Goal: Transaction & Acquisition: Obtain resource

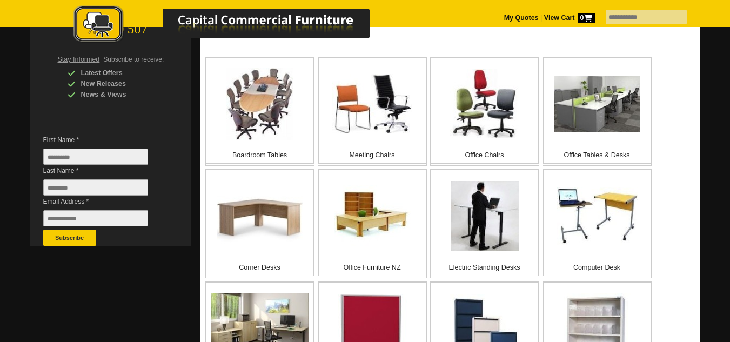
scroll to position [216, 0]
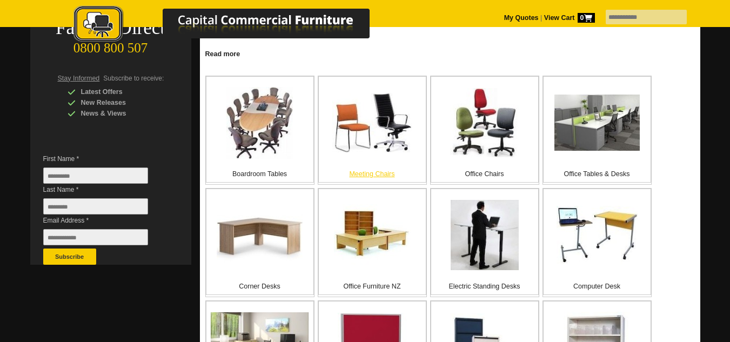
click at [378, 174] on p "Meeting Chairs" at bounding box center [372, 174] width 107 height 11
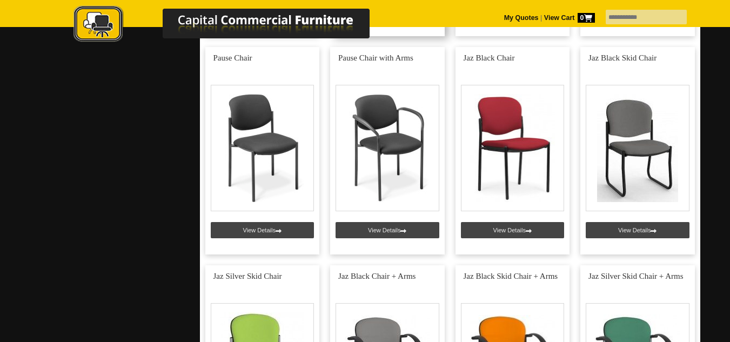
scroll to position [919, 0]
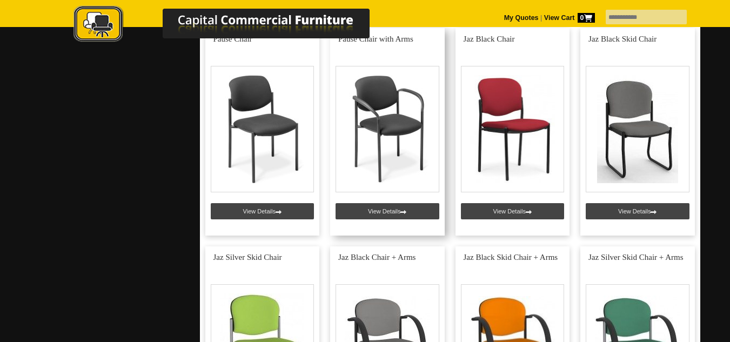
click at [384, 213] on link at bounding box center [387, 132] width 115 height 208
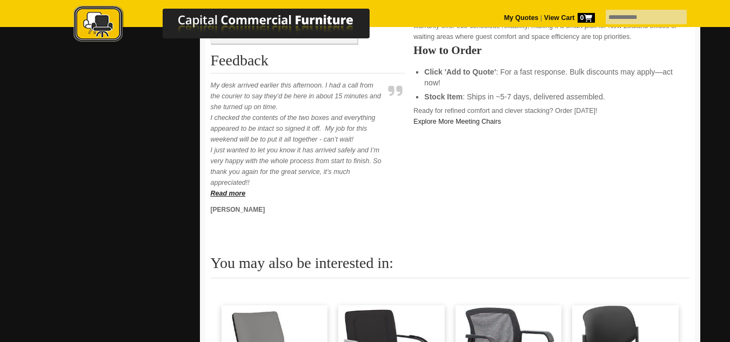
scroll to position [324, 0]
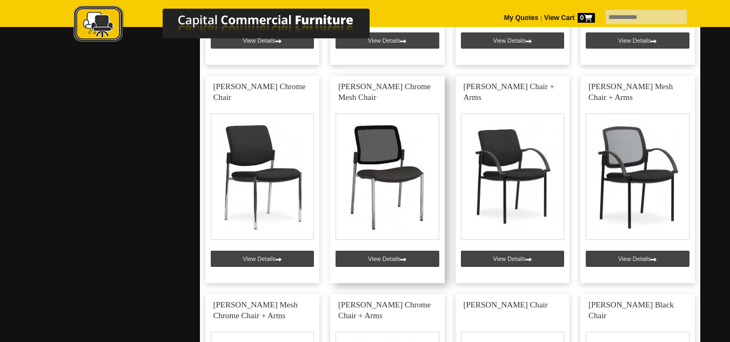
scroll to position [1513, 0]
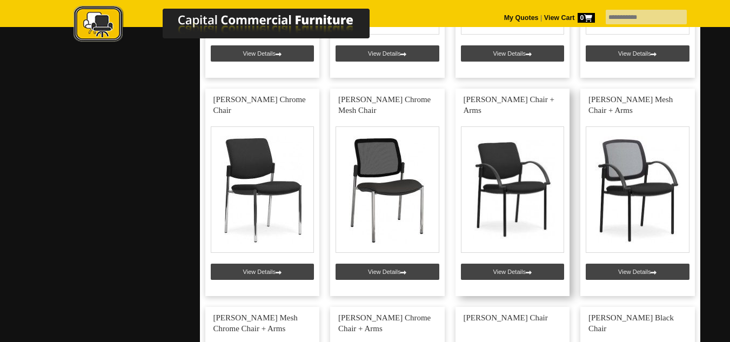
click at [515, 268] on link at bounding box center [513, 193] width 115 height 208
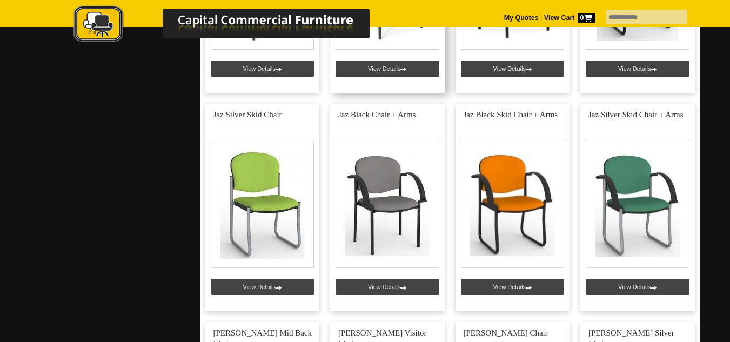
scroll to position [1081, 0]
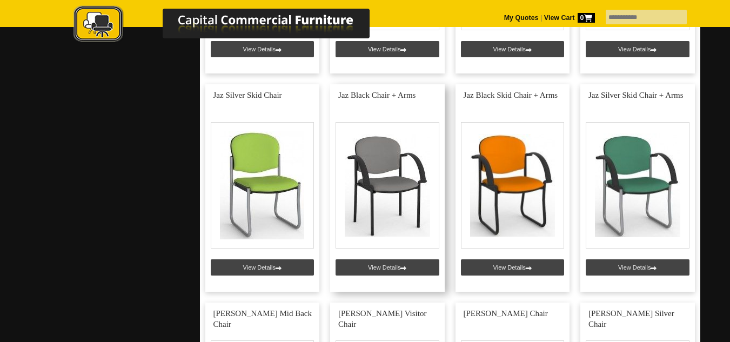
click at [397, 265] on link at bounding box center [387, 188] width 115 height 208
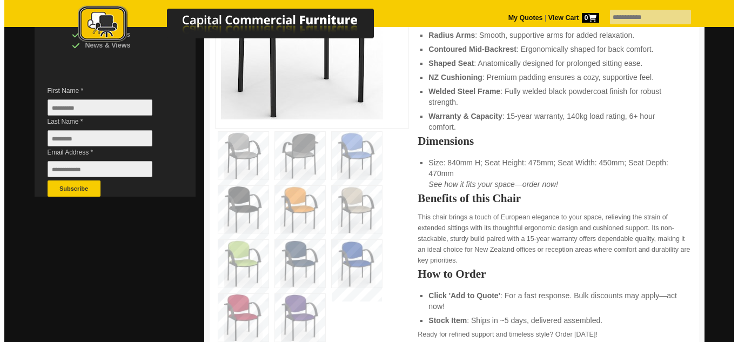
scroll to position [324, 0]
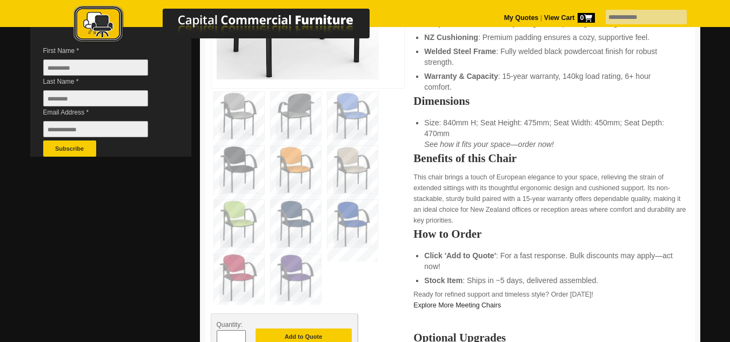
click at [356, 230] on img at bounding box center [353, 224] width 50 height 48
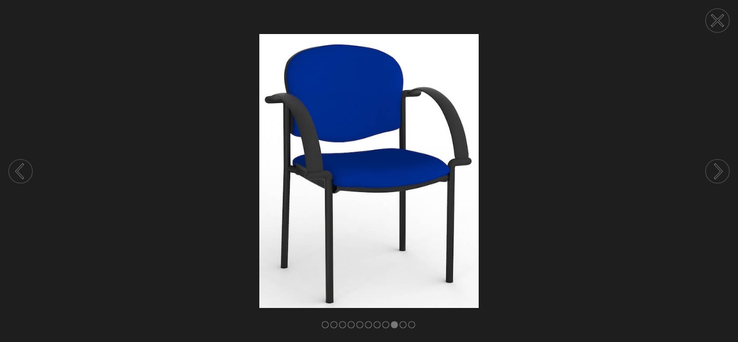
click at [710, 169] on circle at bounding box center [718, 171] width 24 height 24
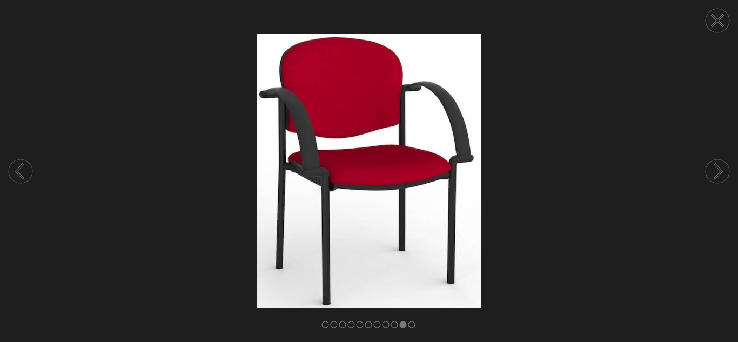
click at [25, 171] on circle at bounding box center [21, 171] width 24 height 24
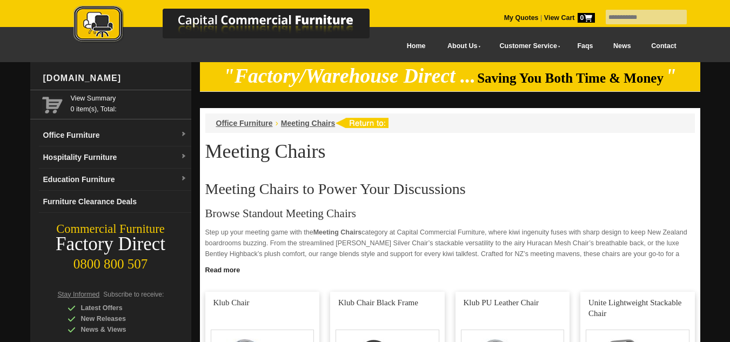
scroll to position [1081, 0]
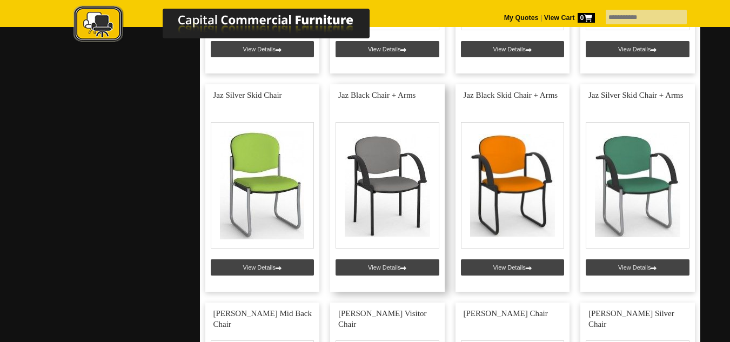
click at [395, 185] on link at bounding box center [387, 188] width 115 height 208
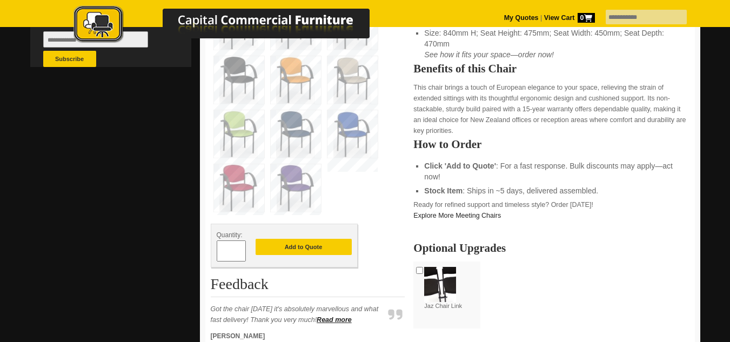
scroll to position [432, 0]
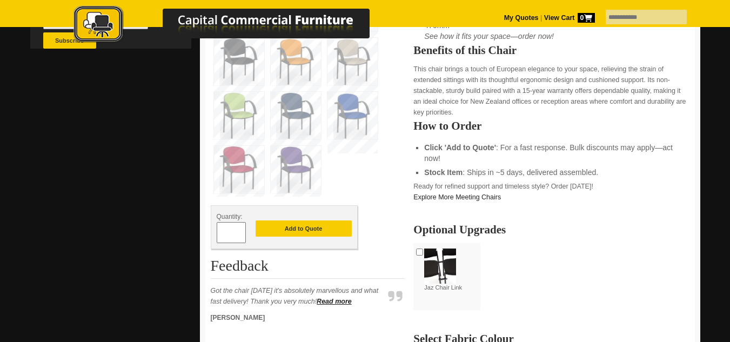
click at [240, 230] on span at bounding box center [240, 228] width 4 height 11
click at [241, 229] on span at bounding box center [240, 228] width 4 height 11
type input "*"
click at [293, 228] on button "Add to Quote" at bounding box center [304, 229] width 96 height 16
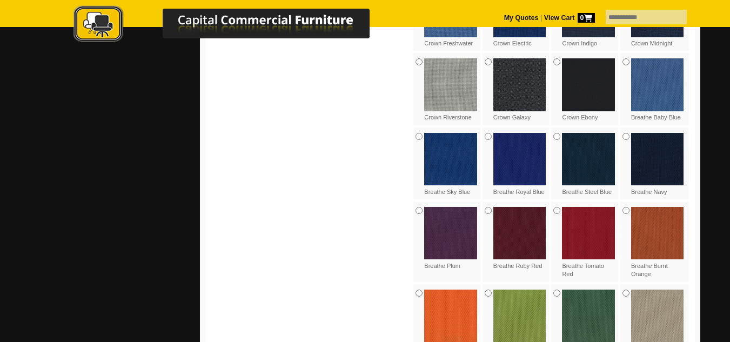
scroll to position [784, 0]
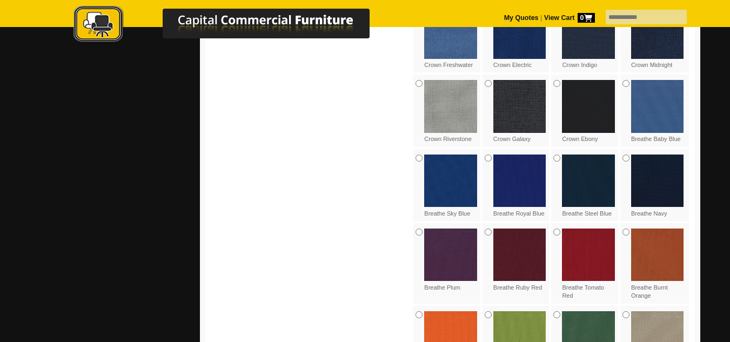
click at [511, 186] on img at bounding box center [519, 181] width 53 height 53
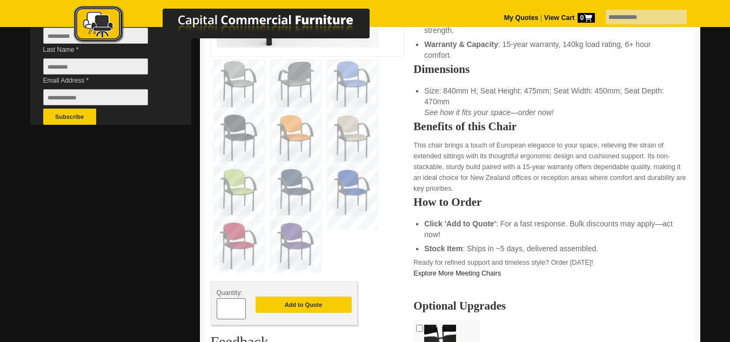
scroll to position [518, 0]
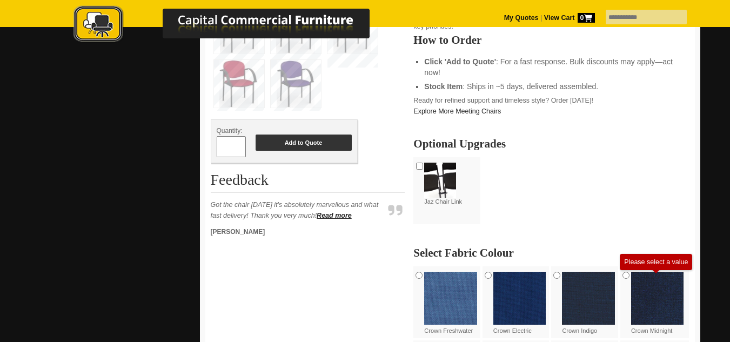
click at [311, 147] on button "Add to Quote" at bounding box center [304, 143] width 96 height 16
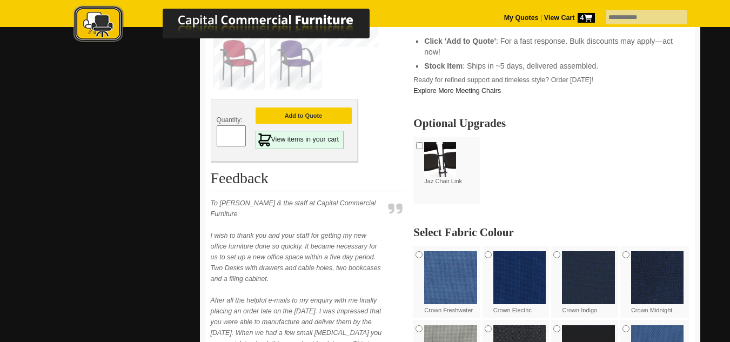
scroll to position [541, 0]
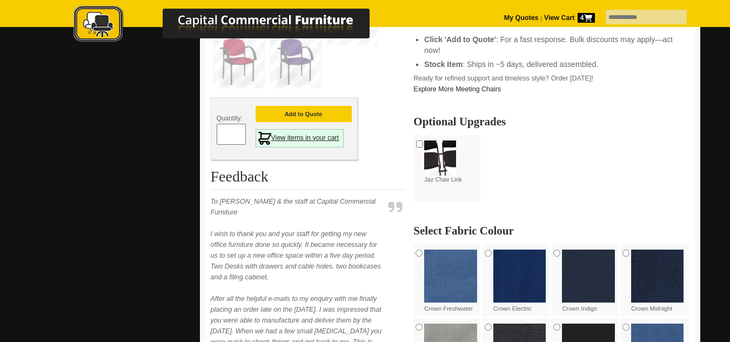
click at [308, 137] on link "View items in your cart" at bounding box center [300, 138] width 89 height 18
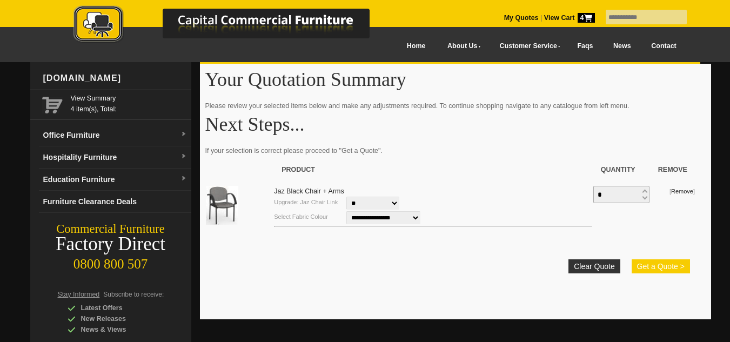
click at [661, 268] on button "Get a Quote >" at bounding box center [661, 266] width 58 height 14
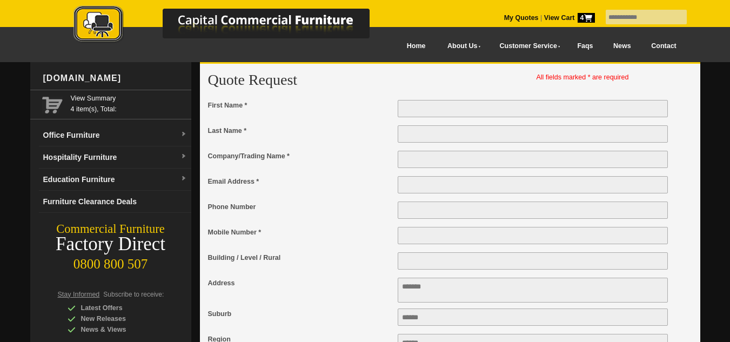
click at [431, 113] on input "First Name *" at bounding box center [533, 108] width 271 height 17
type input "******"
type input "********"
type input "**********"
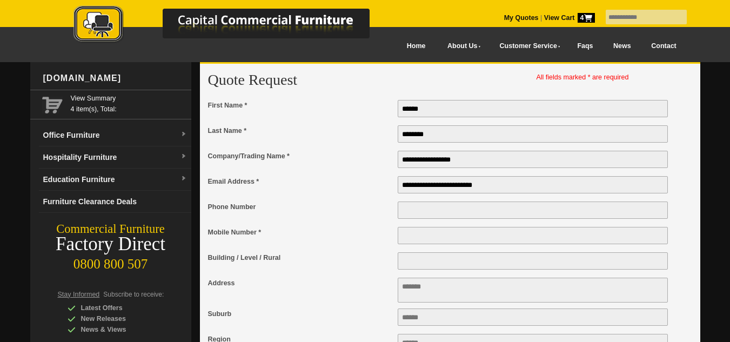
click at [422, 213] on input "Phone Number" at bounding box center [533, 210] width 271 height 17
click at [417, 239] on input "Mobile Number *" at bounding box center [533, 235] width 271 height 17
type input "**********"
click at [425, 295] on textarea "Address" at bounding box center [533, 290] width 271 height 25
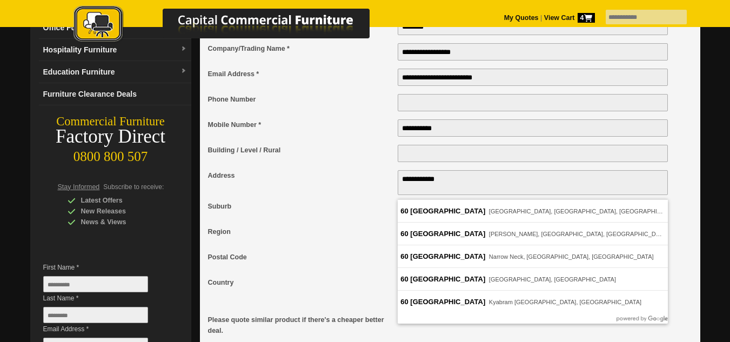
scroll to position [108, 0]
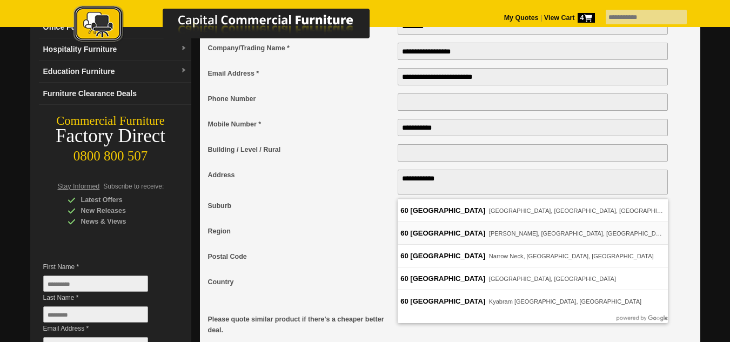
type textarea "**********"
type input "********"
type input "****"
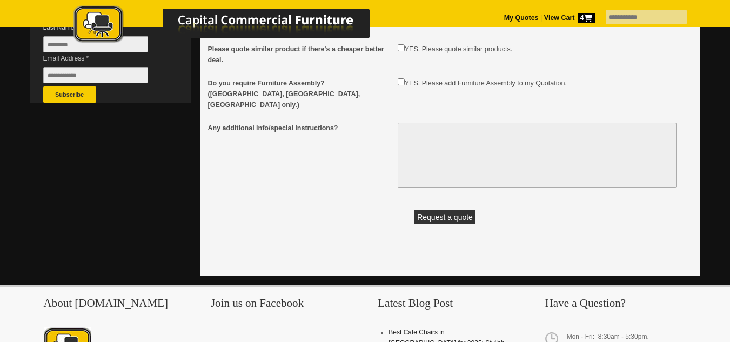
scroll to position [432, 0]
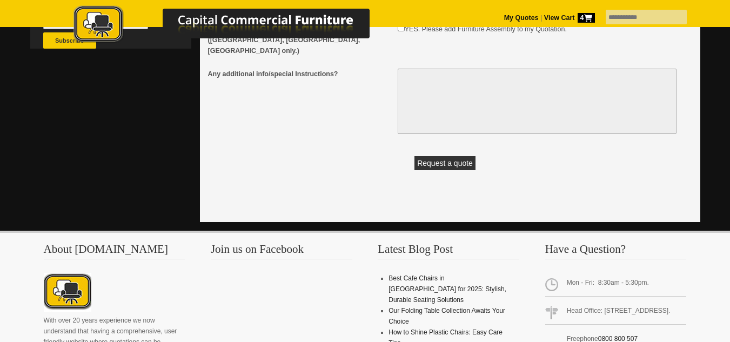
click at [439, 156] on button "Request a quote" at bounding box center [445, 163] width 61 height 14
click at [435, 156] on button "Request a quote" at bounding box center [445, 163] width 61 height 14
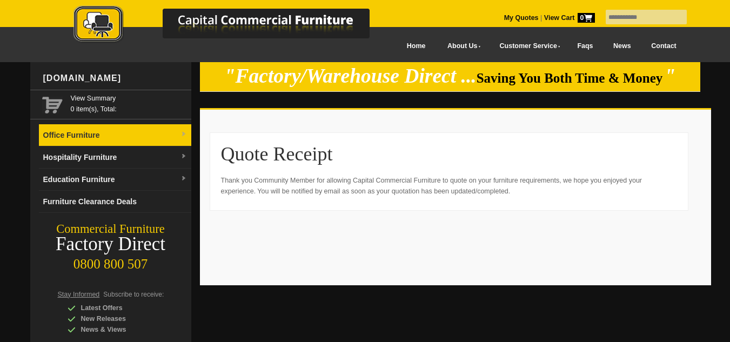
click at [79, 129] on link "Office Furniture" at bounding box center [115, 135] width 152 height 22
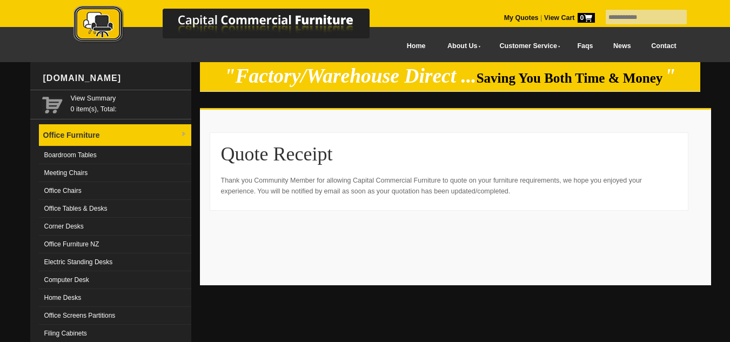
click at [130, 135] on link "Office Furniture" at bounding box center [115, 135] width 152 height 22
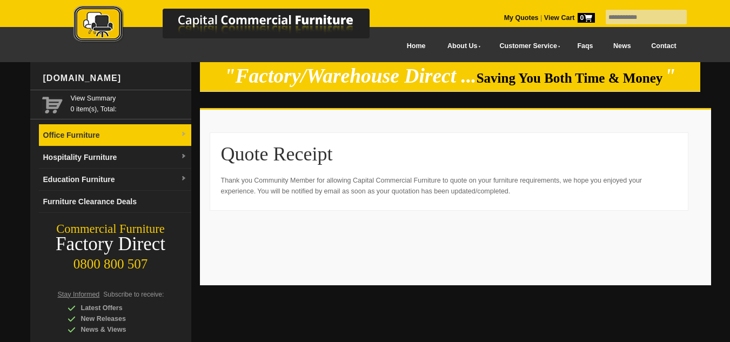
click at [181, 132] on img at bounding box center [184, 134] width 6 height 6
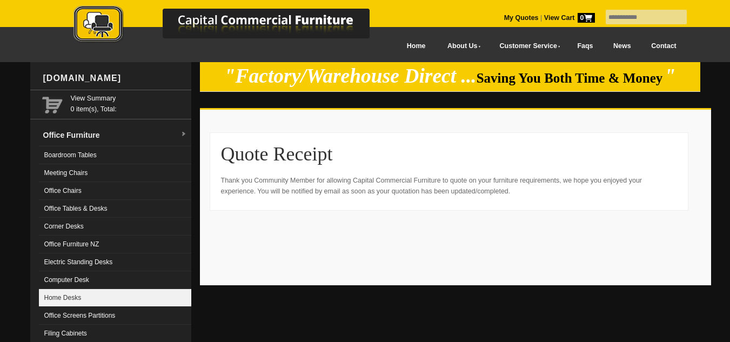
click at [114, 301] on link "Home Desks" at bounding box center [115, 298] width 152 height 18
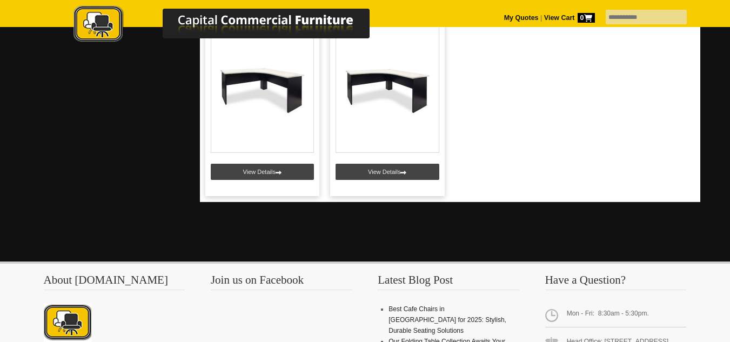
scroll to position [1810, 0]
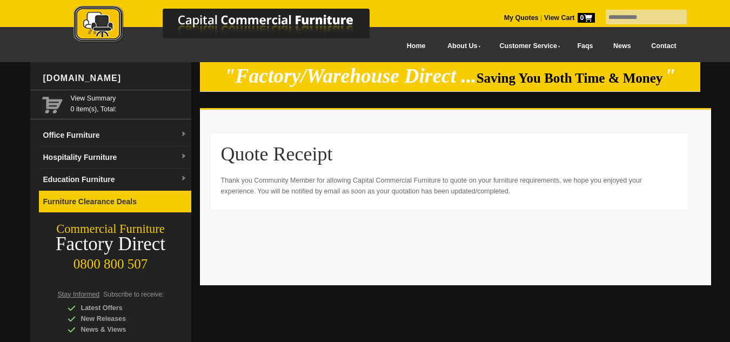
click at [146, 197] on link "Furniture Clearance Deals" at bounding box center [115, 202] width 152 height 22
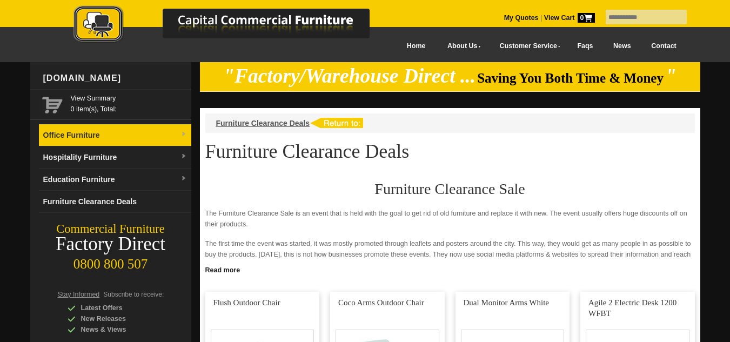
click at [163, 134] on link "Office Furniture" at bounding box center [115, 135] width 152 height 22
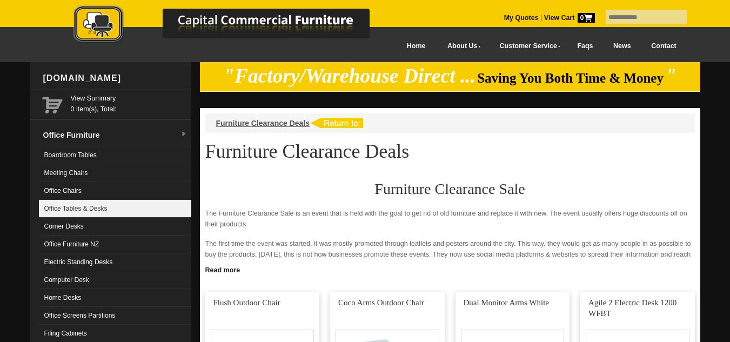
click at [138, 207] on link "Office Tables & Desks" at bounding box center [115, 209] width 152 height 18
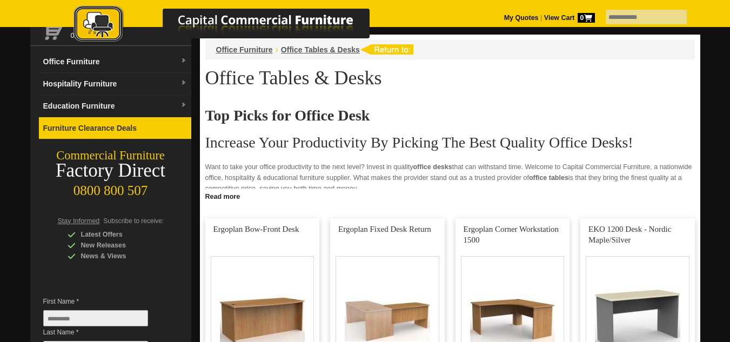
scroll to position [54, 0]
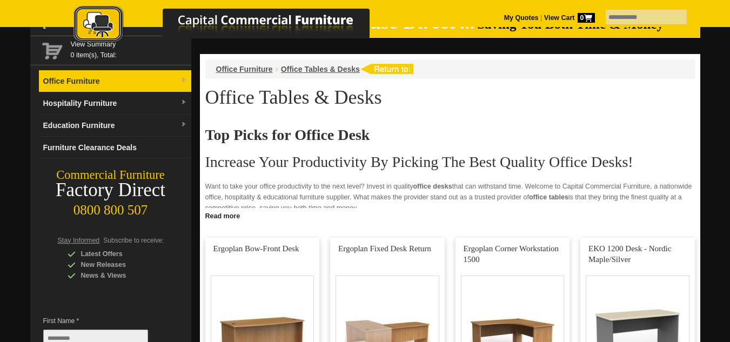
click at [127, 85] on link "Office Furniture" at bounding box center [115, 81] width 152 height 22
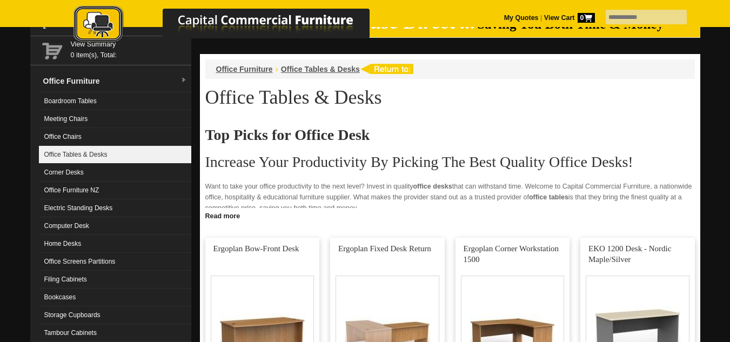
click at [99, 155] on link "Office Tables & Desks" at bounding box center [115, 155] width 152 height 18
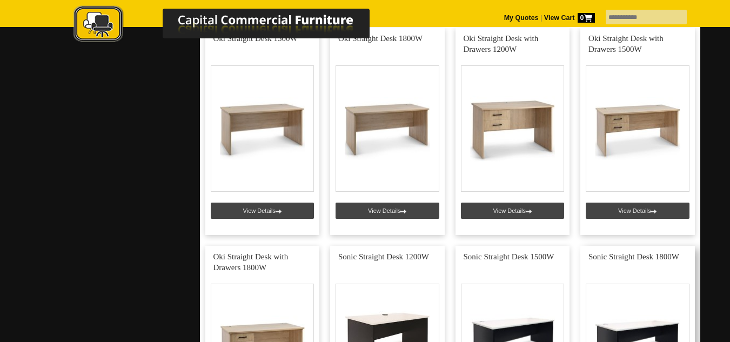
scroll to position [4810, 0]
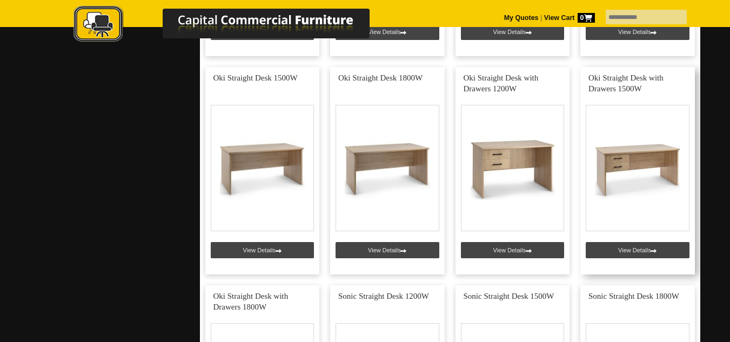
click at [634, 164] on link at bounding box center [637, 171] width 115 height 208
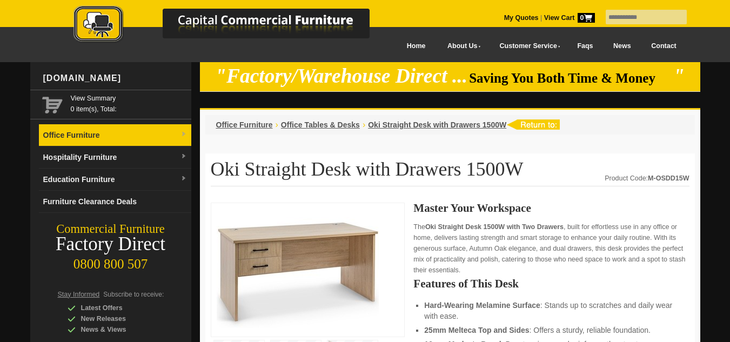
click at [115, 134] on link "Office Furniture" at bounding box center [115, 135] width 152 height 22
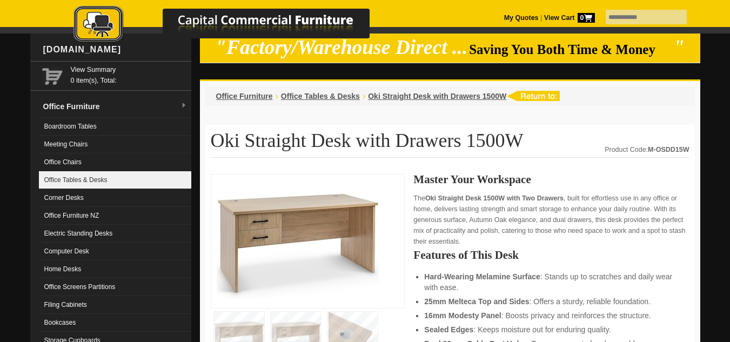
scroll to position [54, 0]
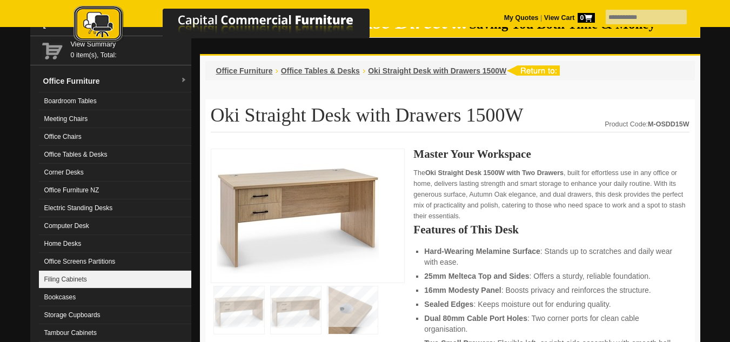
click at [112, 278] on link "Filing Cabinets" at bounding box center [115, 280] width 152 height 18
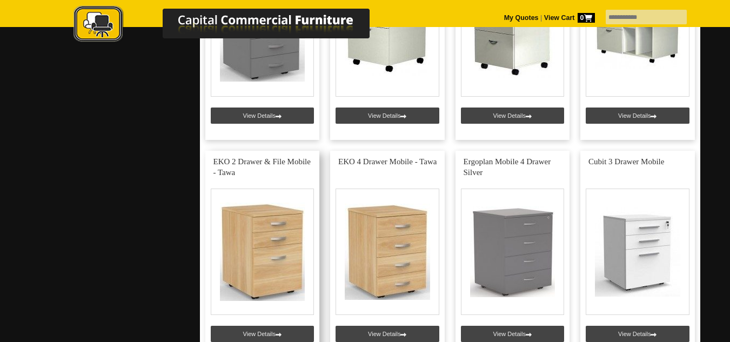
scroll to position [649, 0]
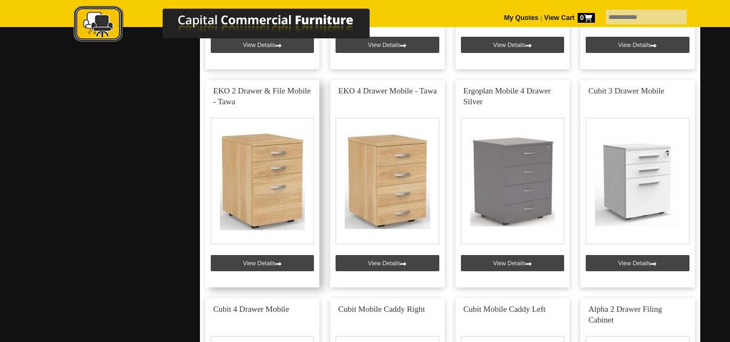
click at [273, 262] on link at bounding box center [262, 184] width 115 height 208
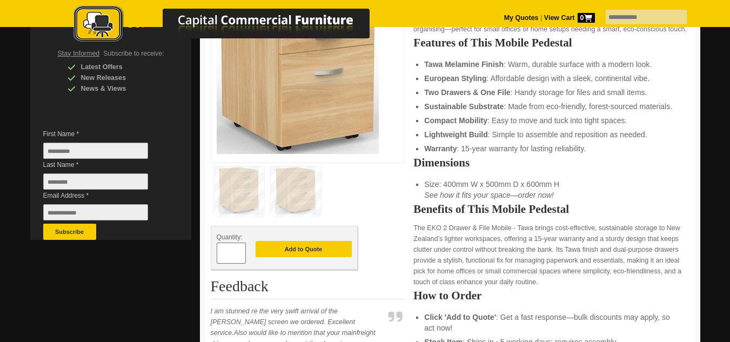
scroll to position [270, 0]
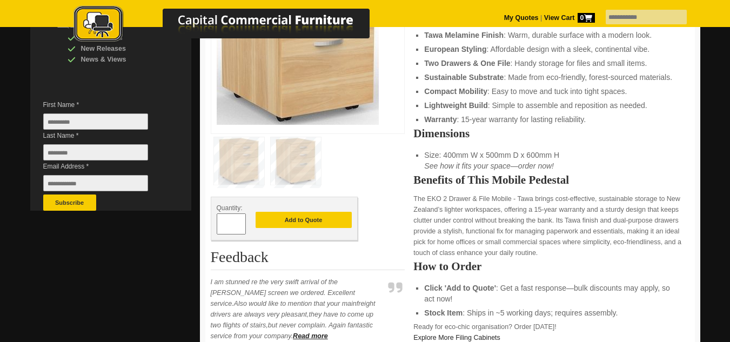
click at [239, 221] on span at bounding box center [240, 220] width 4 height 11
type input "*"
click at [307, 215] on button "Add to Quote" at bounding box center [304, 220] width 96 height 16
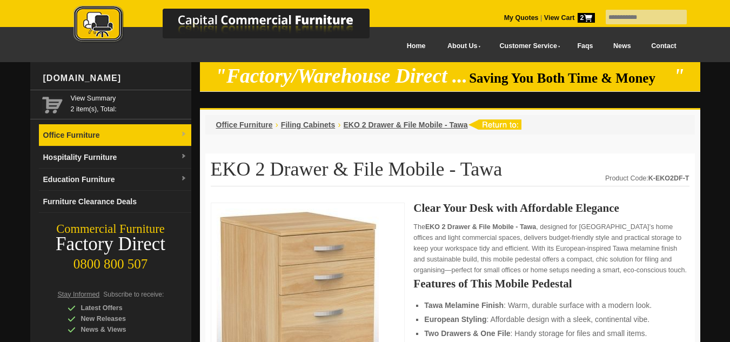
click at [104, 132] on link "Office Furniture" at bounding box center [115, 135] width 152 height 22
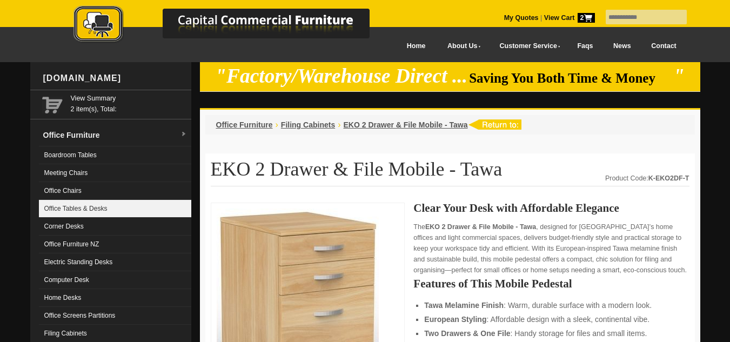
click at [152, 204] on link "Office Tables & Desks" at bounding box center [115, 209] width 152 height 18
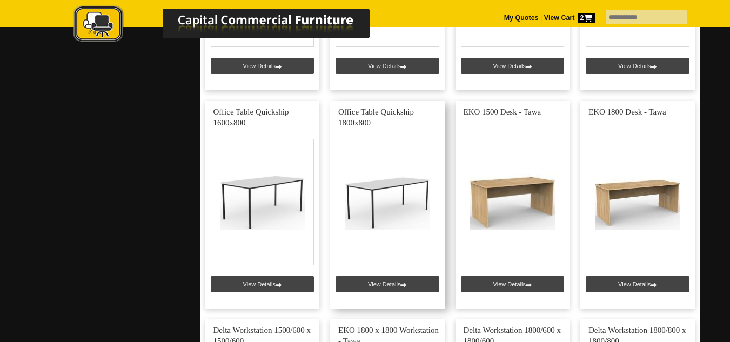
scroll to position [865, 0]
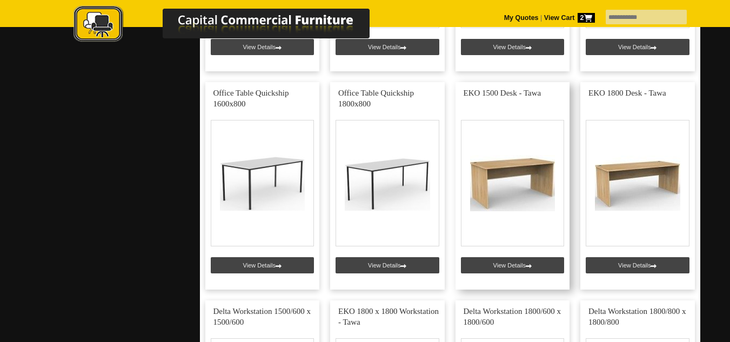
click at [502, 265] on link at bounding box center [513, 186] width 115 height 208
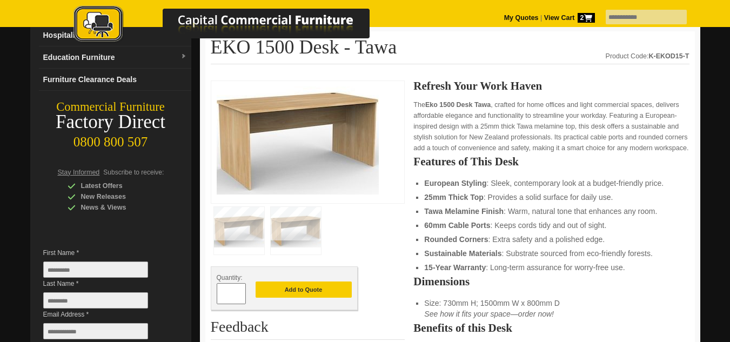
scroll to position [162, 0]
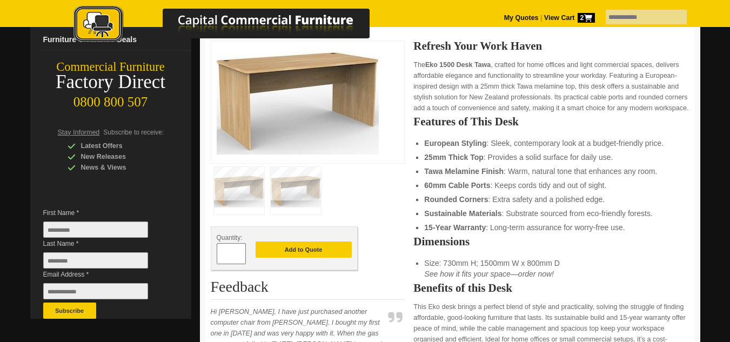
click at [242, 255] on span at bounding box center [240, 258] width 4 height 11
click at [241, 255] on span at bounding box center [240, 258] width 4 height 11
click at [232, 255] on input "*" at bounding box center [231, 253] width 29 height 21
click at [239, 251] on span at bounding box center [240, 249] width 4 height 11
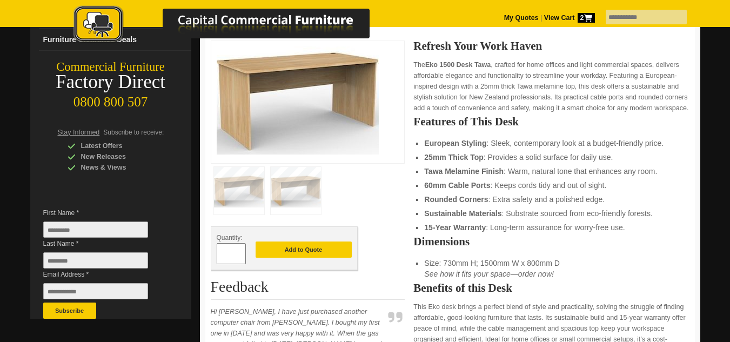
type input "*"
click at [304, 248] on button "Add to Quote" at bounding box center [304, 250] width 96 height 16
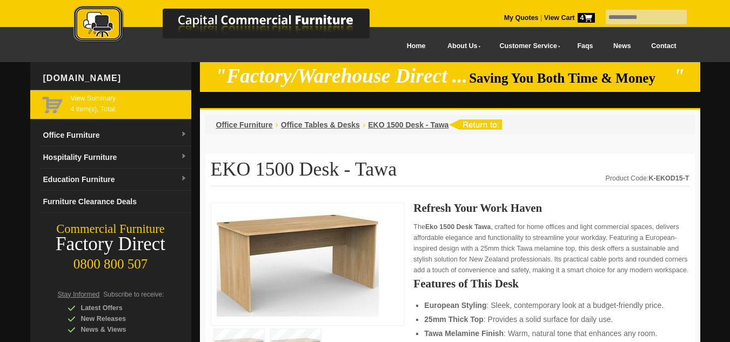
click at [110, 109] on span "View Summary 4 item(s), Total:" at bounding box center [129, 103] width 116 height 20
click at [99, 99] on link "View Summary" at bounding box center [129, 98] width 116 height 11
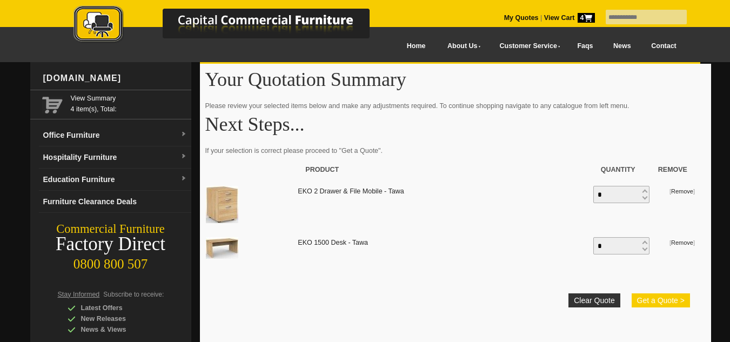
click at [655, 302] on button "Get a Quote >" at bounding box center [661, 300] width 58 height 14
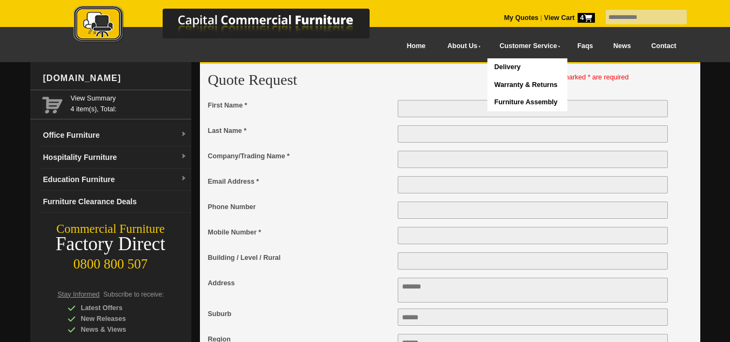
type input "**********"
click at [446, 108] on input "First Name *" at bounding box center [533, 108] width 271 height 17
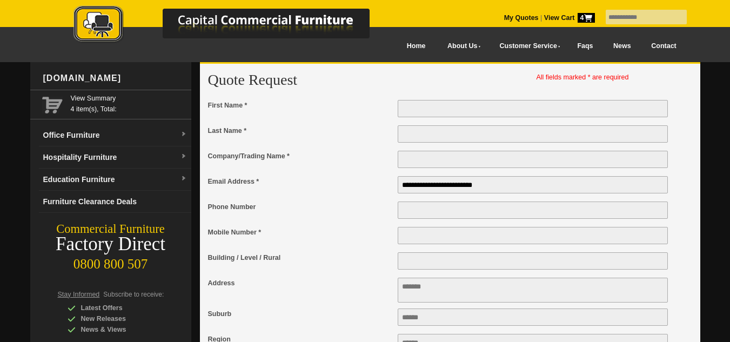
type input "******"
click at [477, 133] on input "Last Name *" at bounding box center [533, 133] width 271 height 17
type input "********"
click at [481, 161] on input "Company/Trading Name *" at bounding box center [533, 159] width 271 height 17
type input "**********"
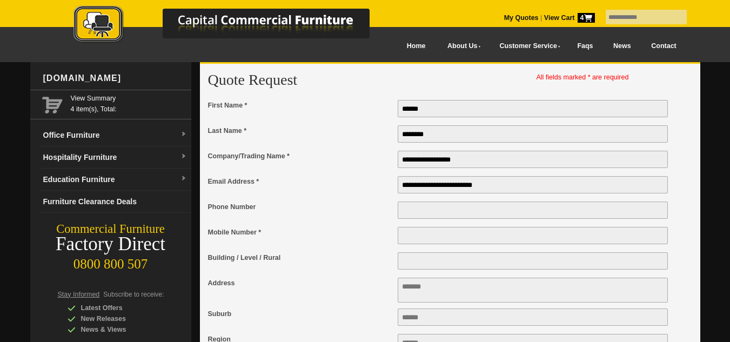
click at [458, 211] on input "Phone Number" at bounding box center [533, 210] width 271 height 17
click at [458, 215] on input "Phone Number" at bounding box center [533, 210] width 271 height 17
click at [439, 231] on input "Mobile Number *" at bounding box center [533, 235] width 271 height 17
click at [443, 238] on input "Mobile Number *" at bounding box center [533, 235] width 271 height 17
click at [445, 242] on input "Mobile Number *" at bounding box center [533, 235] width 271 height 17
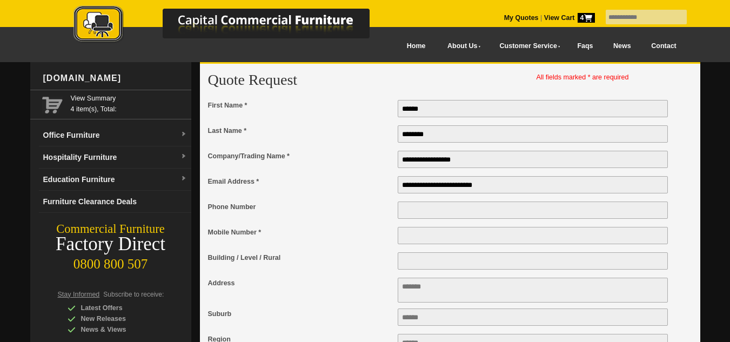
click at [425, 238] on input "Mobile Number *" at bounding box center [533, 235] width 271 height 17
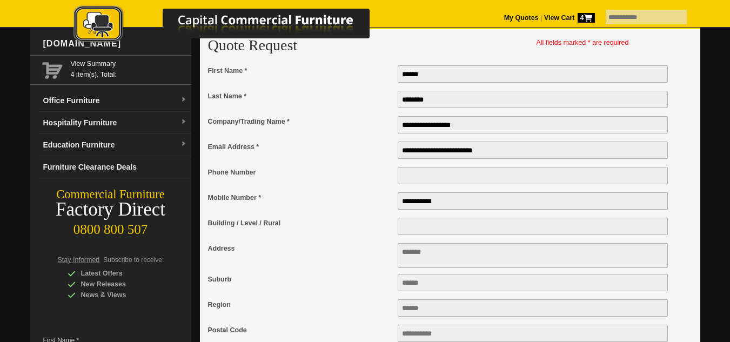
scroll to position [54, 0]
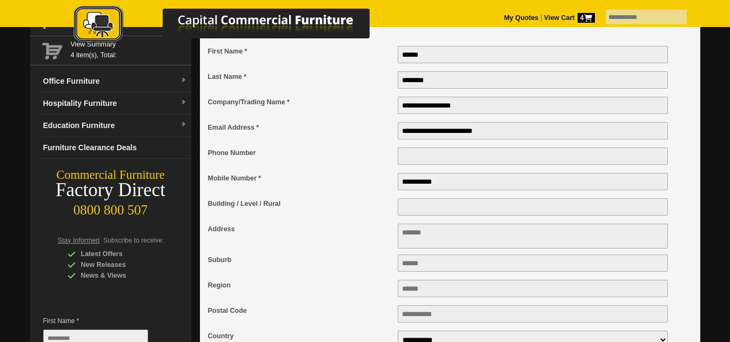
type input "**********"
click at [411, 212] on input "Building / Level / Rural" at bounding box center [533, 206] width 271 height 17
type input "**********"
type textarea "**********"
type input "********"
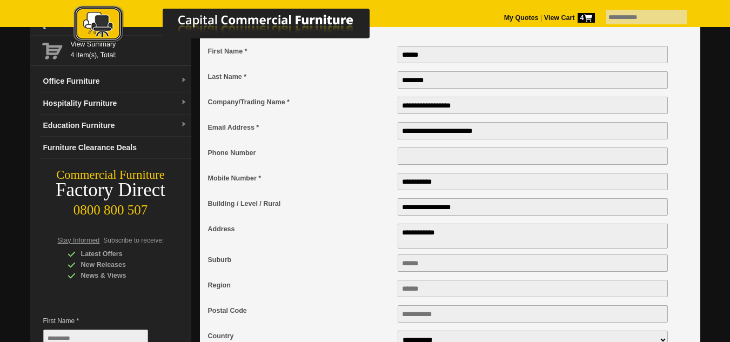
type input "********"
type input "****"
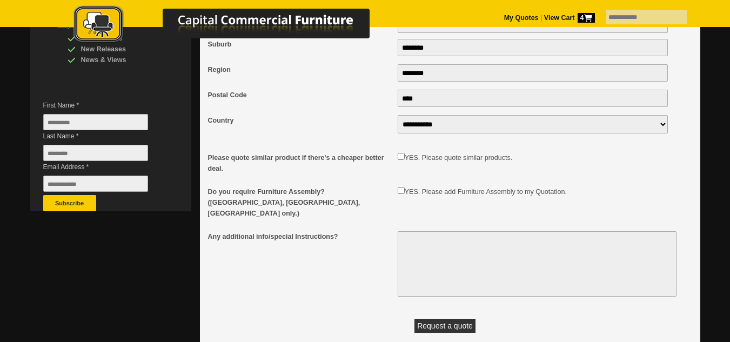
scroll to position [270, 0]
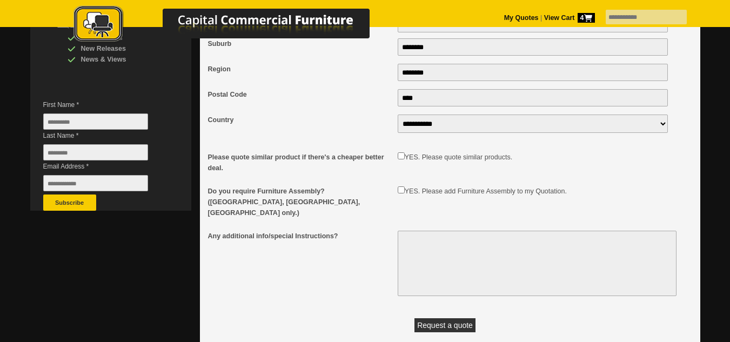
click at [450, 318] on button "Request a quote" at bounding box center [445, 325] width 61 height 14
click at [447, 318] on button "Request a quote" at bounding box center [445, 325] width 61 height 14
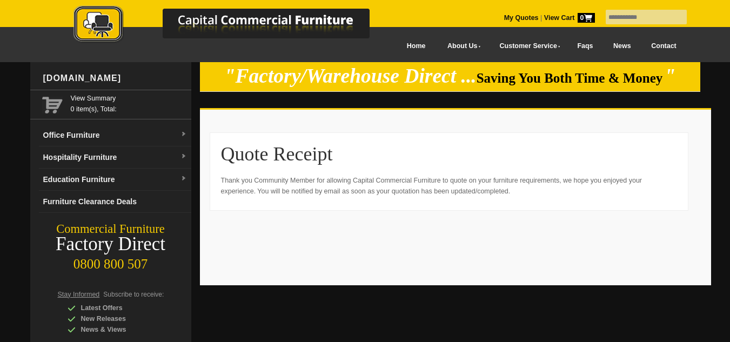
scroll to position [54, 0]
